Goal: Book appointment/travel/reservation

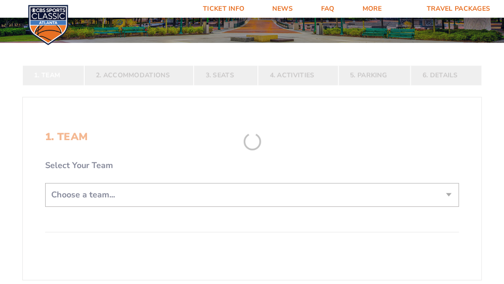
scroll to position [115, 0]
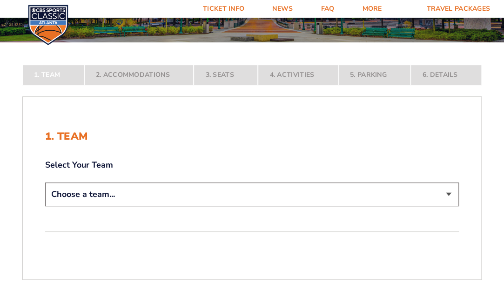
click at [445, 193] on select "Choose a team... [US_STATE] Wildcats [US_STATE] State Buckeyes [US_STATE] Tar H…" at bounding box center [251, 194] width 413 height 24
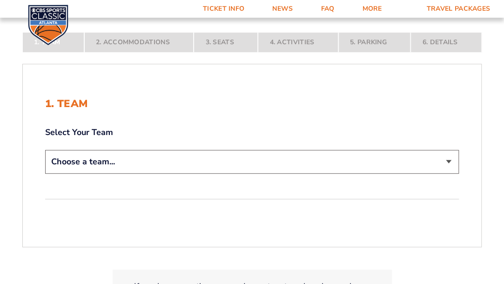
scroll to position [155, 0]
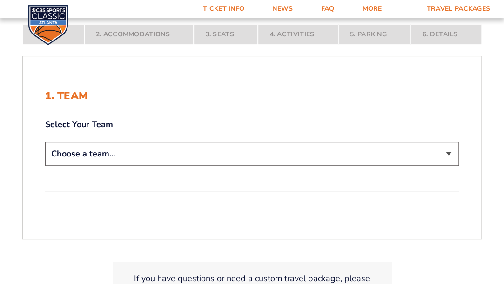
click at [451, 155] on select "Choose a team... [US_STATE] Wildcats [US_STATE] State Buckeyes [US_STATE] Tar H…" at bounding box center [251, 154] width 413 height 24
select select "20108"
click at [45, 166] on select "Choose a team... [US_STATE] Wildcats [US_STATE] State Buckeyes [US_STATE] Tar H…" at bounding box center [251, 154] width 413 height 24
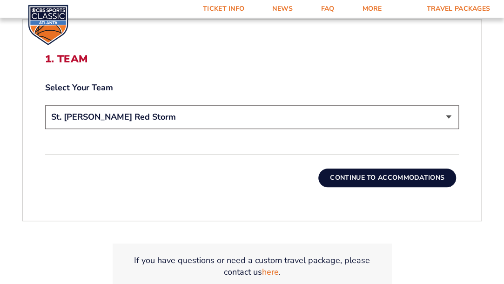
scroll to position [259, 0]
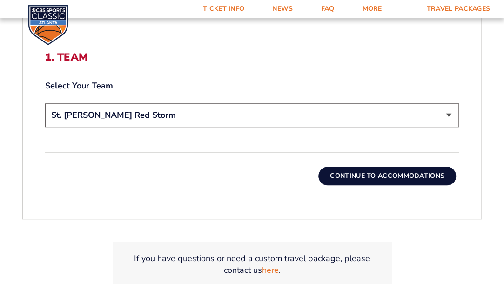
click at [433, 175] on button "Continue To Accommodations" at bounding box center [387, 175] width 138 height 19
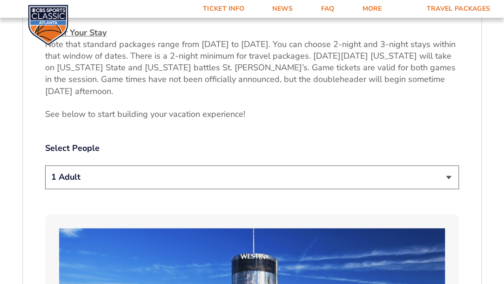
scroll to position [418, 0]
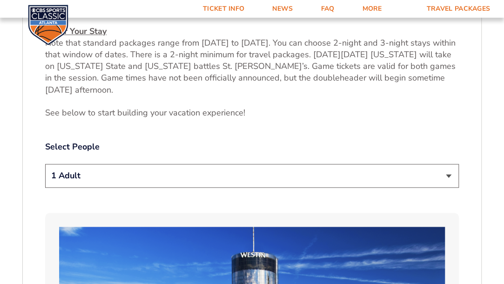
click at [442, 169] on select "1 Adult 2 Adults 3 Adults 4 Adults 2 Adults + 1 Child 2 Adults + 2 Children 2 A…" at bounding box center [251, 176] width 413 height 24
select select "2 Adults"
click at [45, 164] on select "1 Adult 2 Adults 3 Adults 4 Adults 2 Adults + 1 Child 2 Adults + 2 Children 2 A…" at bounding box center [251, 176] width 413 height 24
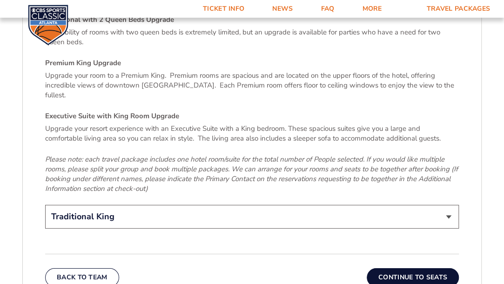
scroll to position [1414, 0]
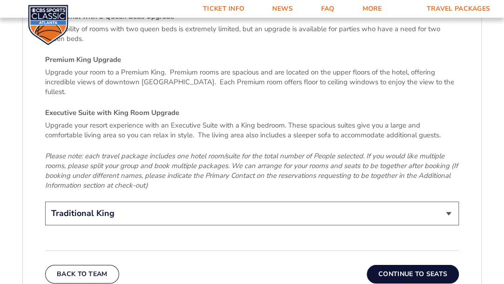
click at [442, 201] on select "Traditional King Traditional with 2 Queen Beds Upgrade (+$45 per night) Premium…" at bounding box center [251, 213] width 413 height 24
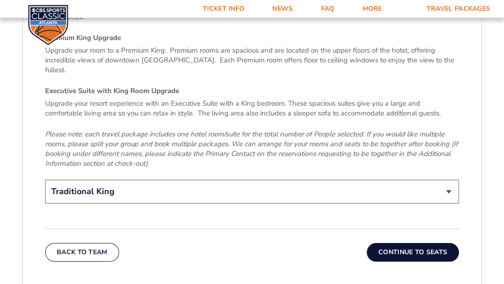
click at [430, 243] on button "Continue To Seats" at bounding box center [412, 252] width 92 height 19
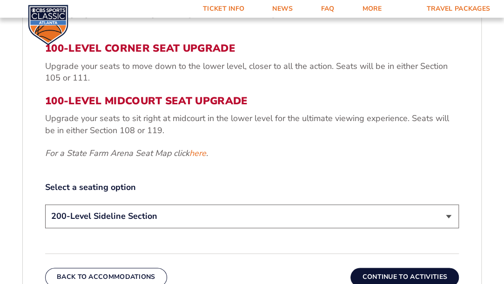
scroll to position [362, 0]
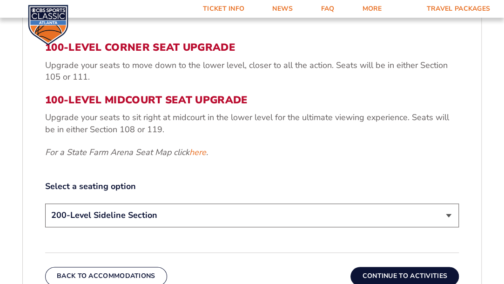
click at [445, 205] on select "200-Level Sideline Section 100-Level Corner Seat Upgrade (+$120 per person) 100…" at bounding box center [251, 215] width 413 height 24
click at [444, 203] on select "200-Level Sideline Section 100-Level Corner Seat Upgrade (+$120 per person) 100…" at bounding box center [251, 215] width 413 height 24
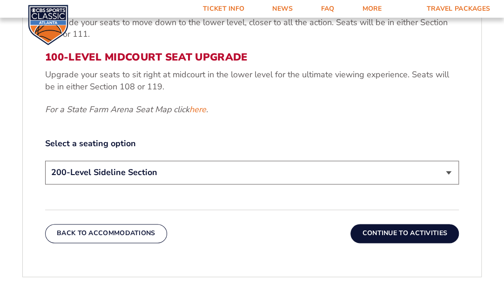
scroll to position [407, 0]
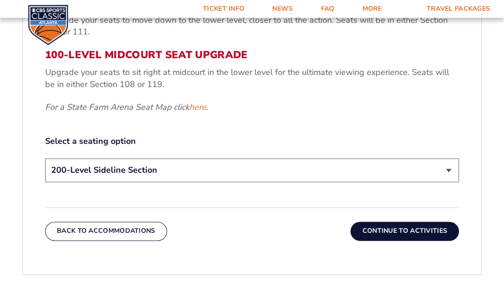
click at [428, 221] on button "Continue To Activities" at bounding box center [404, 230] width 108 height 19
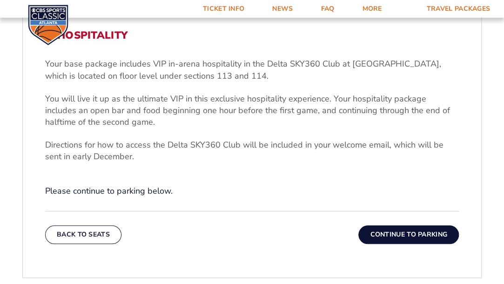
scroll to position [290, 0]
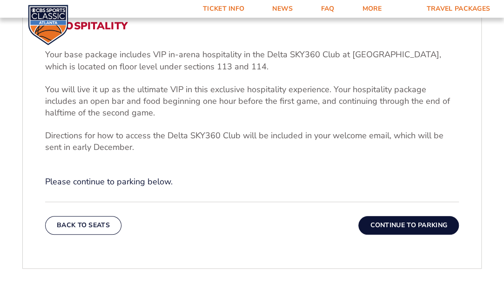
click at [425, 227] on button "Continue To Parking" at bounding box center [408, 225] width 100 height 19
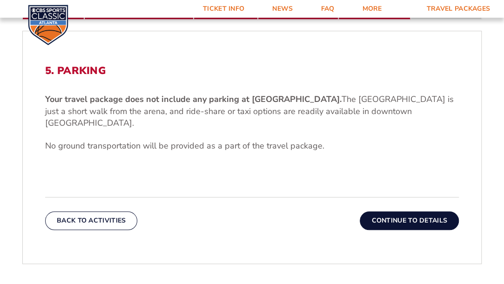
scroll to position [246, 0]
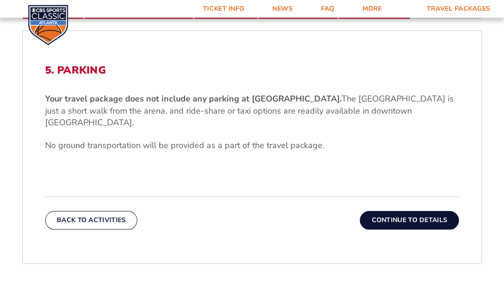
click at [425, 211] on button "Continue To Details" at bounding box center [408, 220] width 99 height 19
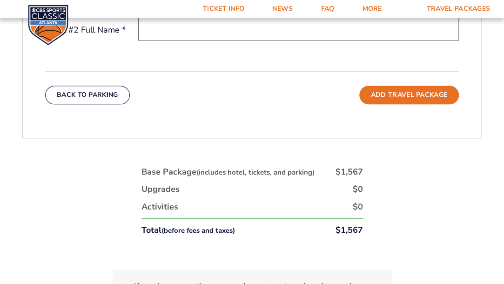
scroll to position [425, 0]
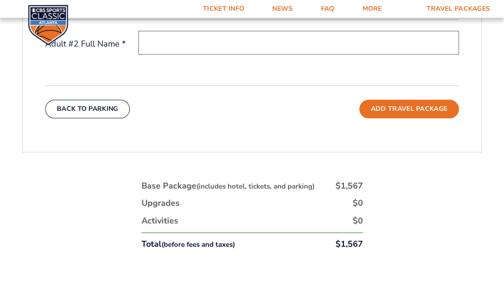
click at [455, 213] on div "1. Team 2. Accommodations 3. Seats 4. Activities 5. Parking 6. Details 1. Team …" at bounding box center [252, 93] width 504 height 562
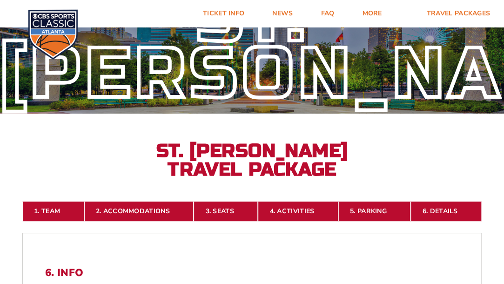
scroll to position [42, 0]
